Goal: Task Accomplishment & Management: Complete application form

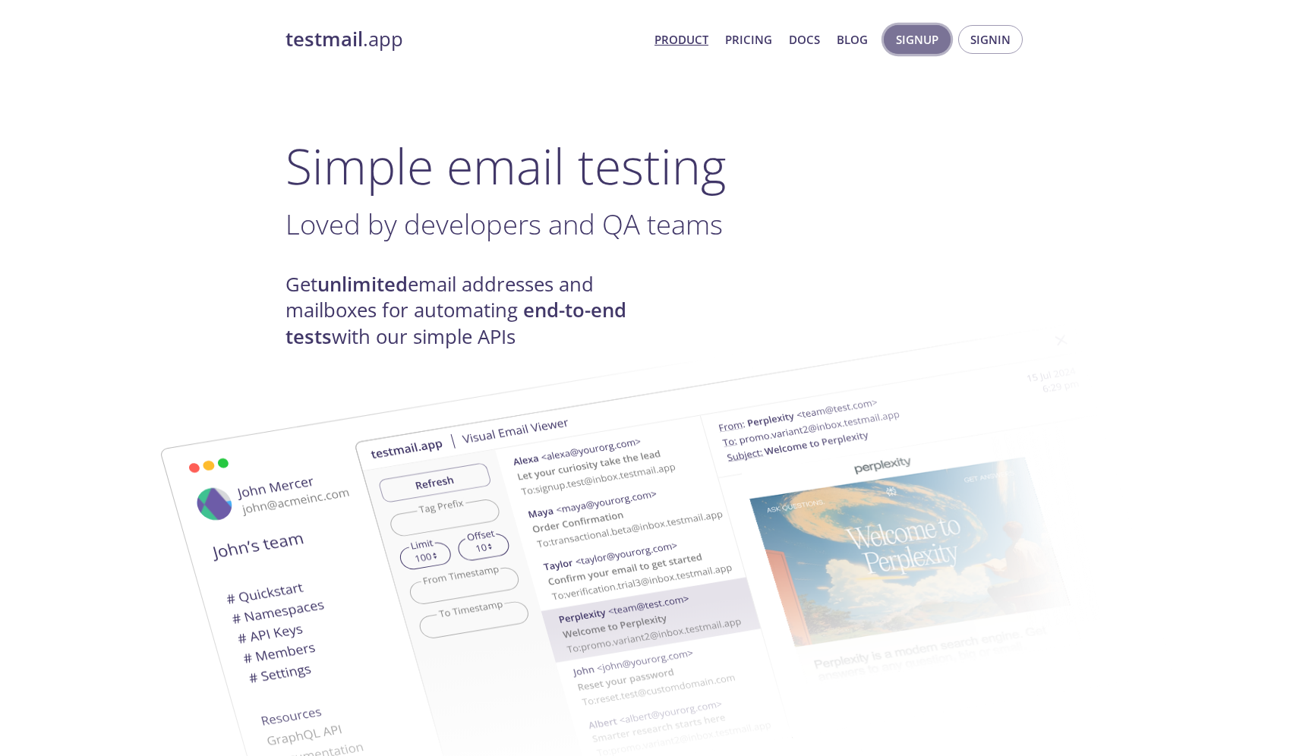
click at [930, 40] on span "Signup" at bounding box center [917, 40] width 43 height 20
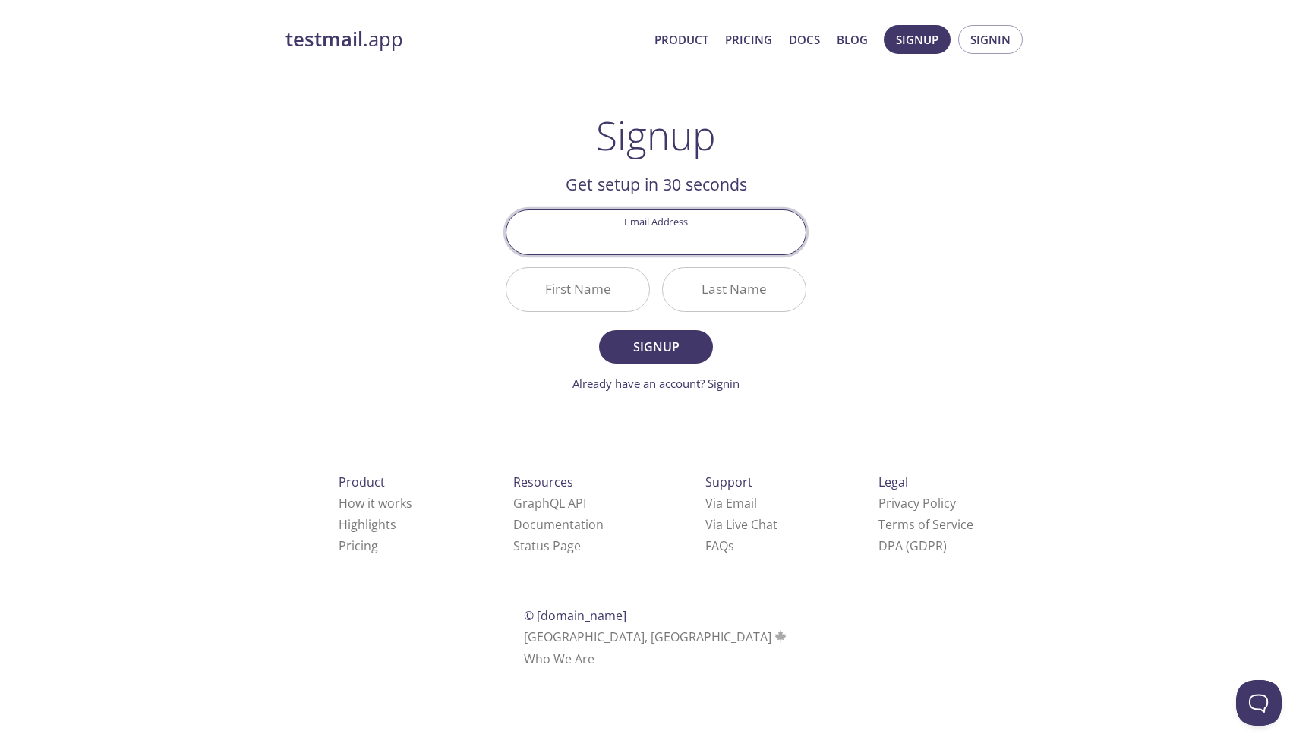
paste input "[EMAIL_ADDRESS][DOMAIN_NAME]"
type input "[EMAIL_ADDRESS][DOMAIN_NAME]"
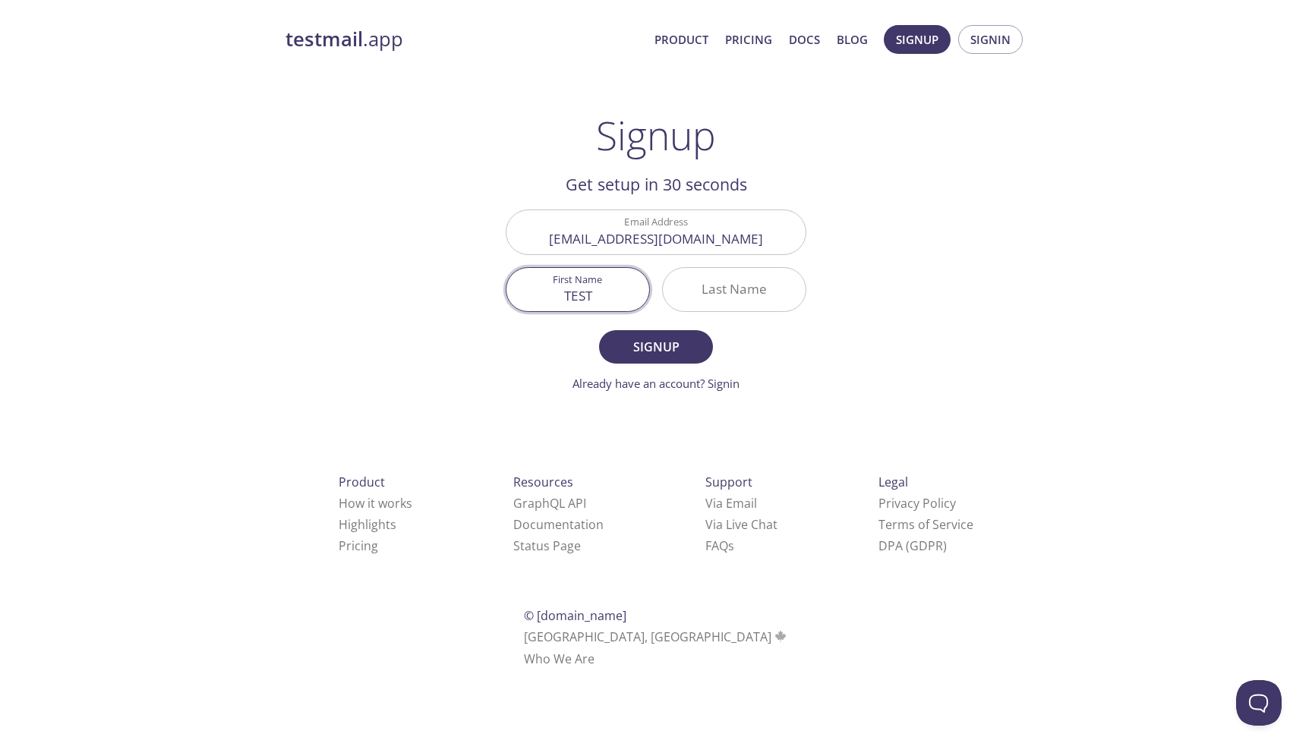
type input "TEST"
type input "USER"
click at [599, 330] on button "Signup" at bounding box center [656, 346] width 114 height 33
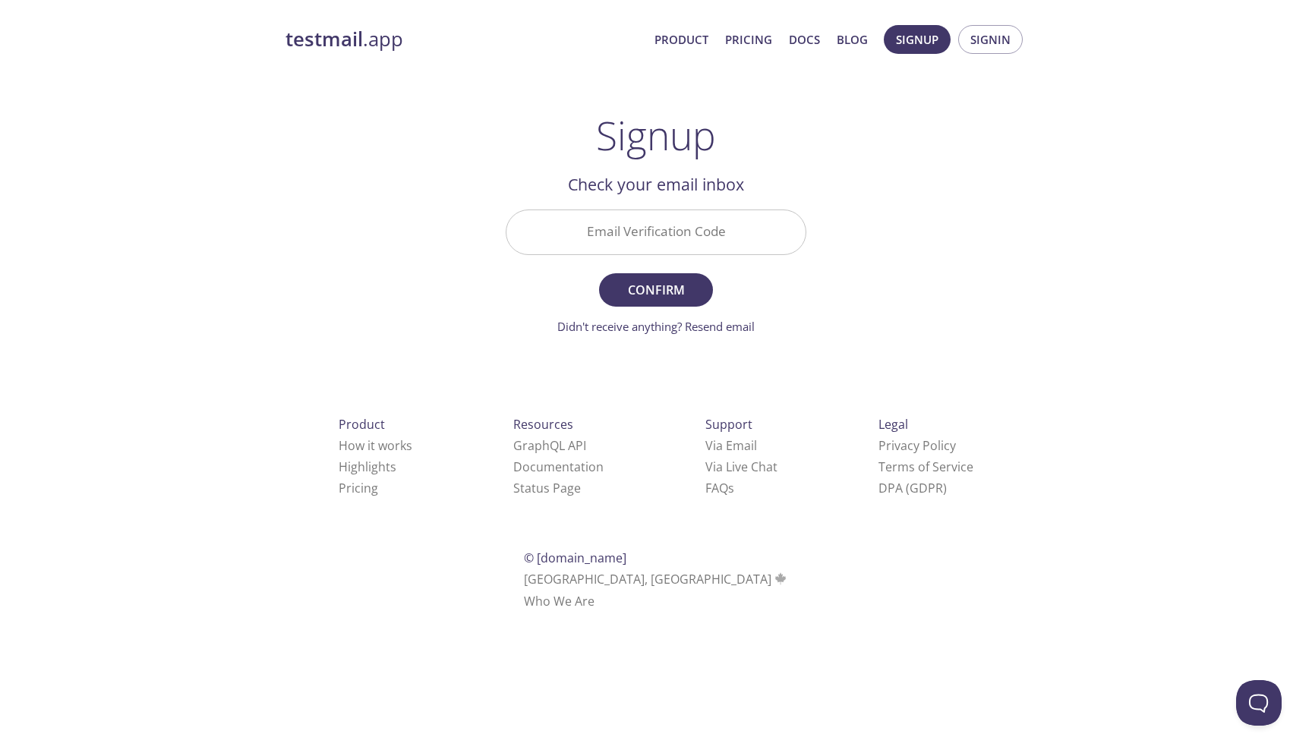
click at [678, 235] on input "Email Verification Code" at bounding box center [655, 231] width 299 height 43
paste input "2MJPE4C"
type input "2MJPE4C"
click at [599, 273] on button "Confirm" at bounding box center [656, 289] width 114 height 33
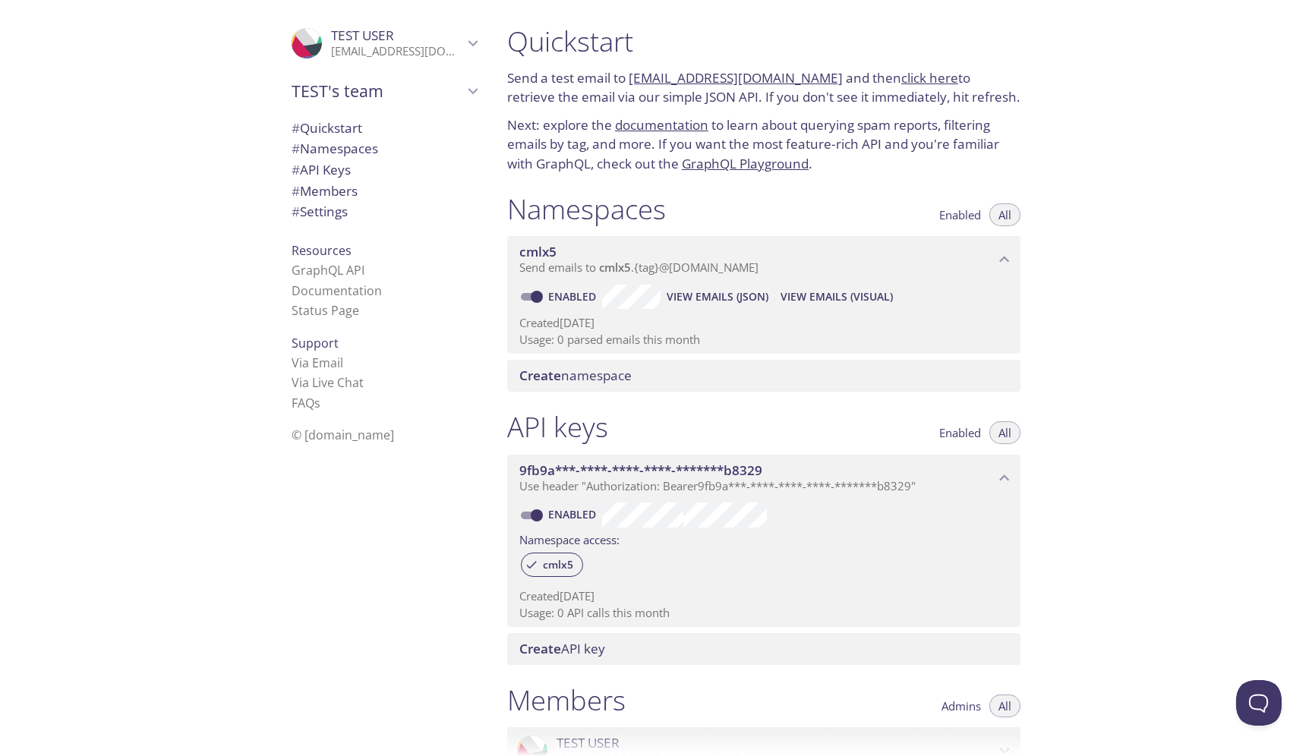
click at [694, 83] on link "[EMAIL_ADDRESS][DOMAIN_NAME]" at bounding box center [735, 77] width 214 height 17
